Goal: Transaction & Acquisition: Book appointment/travel/reservation

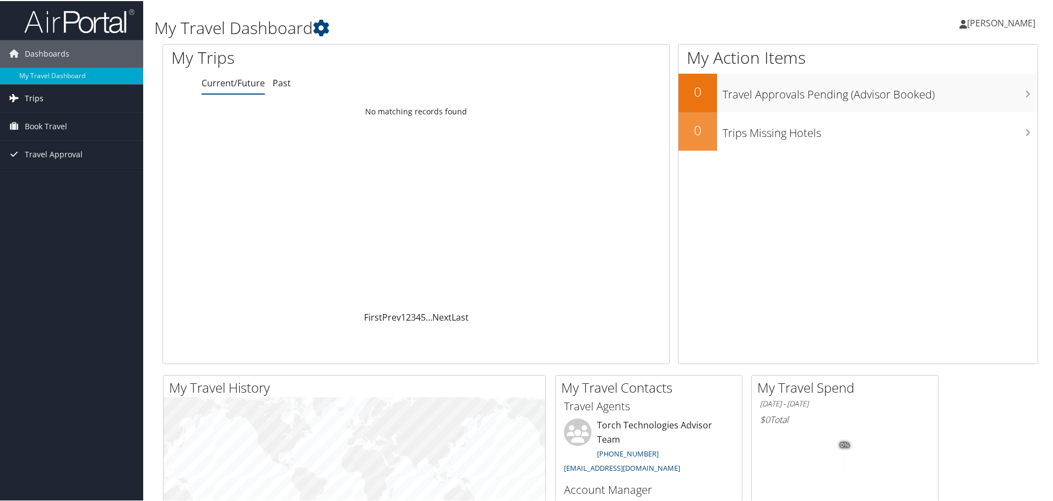
click at [37, 97] on span "Trips" at bounding box center [34, 98] width 19 height 28
click at [52, 175] on span "Book Travel" at bounding box center [46, 175] width 42 height 28
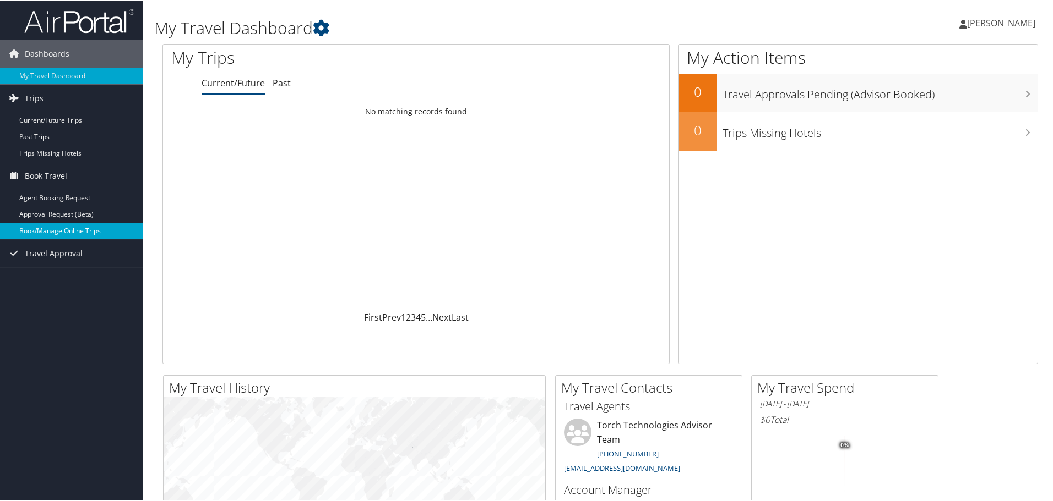
click at [89, 230] on link "Book/Manage Online Trips" at bounding box center [71, 230] width 143 height 17
